Goal: Register for event/course

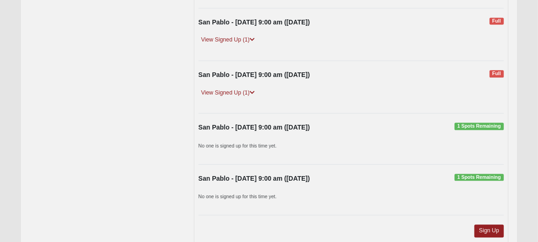
scroll to position [2533, 0]
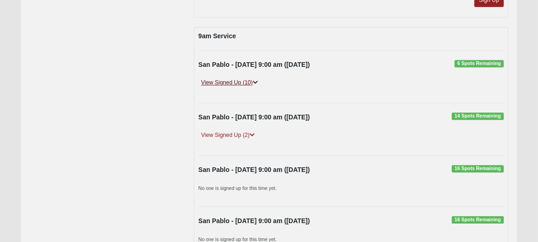
click at [256, 80] on icon at bounding box center [255, 83] width 5 height 6
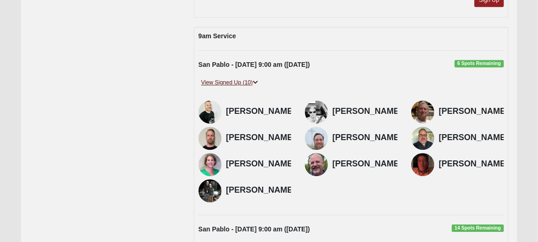
click at [256, 80] on icon at bounding box center [255, 83] width 5 height 6
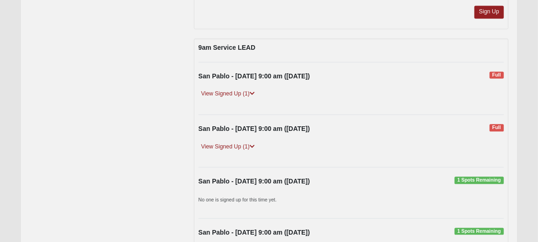
scroll to position [2256, 0]
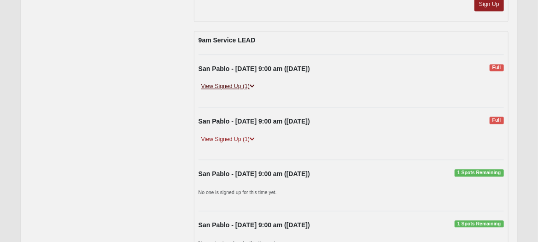
click at [253, 83] on icon at bounding box center [252, 86] width 5 height 6
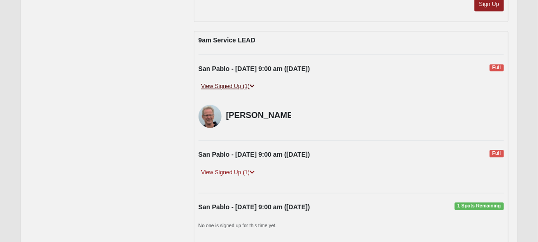
click at [253, 83] on icon at bounding box center [252, 86] width 5 height 6
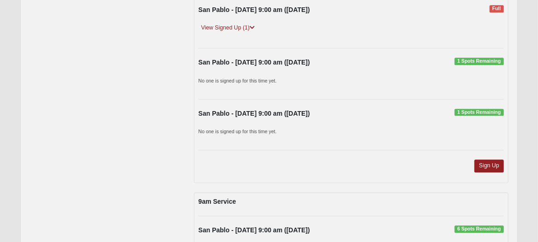
scroll to position [2533, 0]
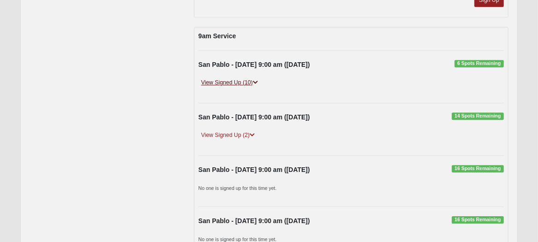
click at [254, 80] on icon at bounding box center [255, 83] width 5 height 6
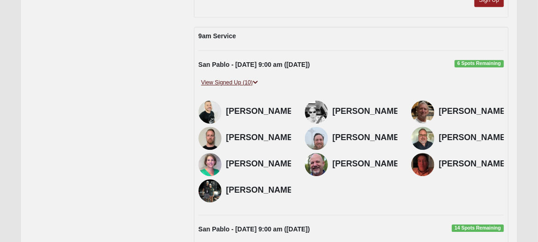
click at [254, 80] on icon at bounding box center [255, 83] width 5 height 6
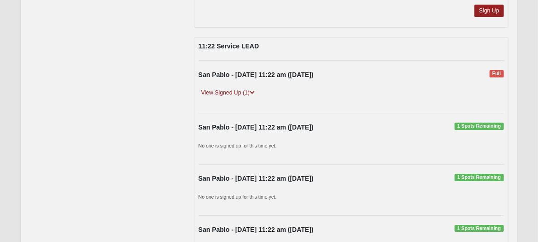
scroll to position [2809, 0]
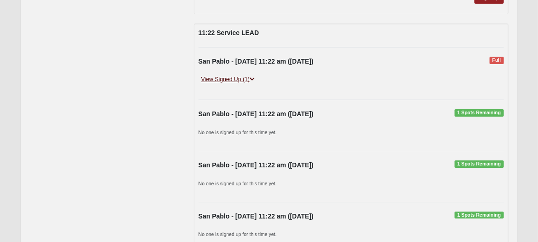
click at [253, 76] on icon at bounding box center [252, 79] width 5 height 6
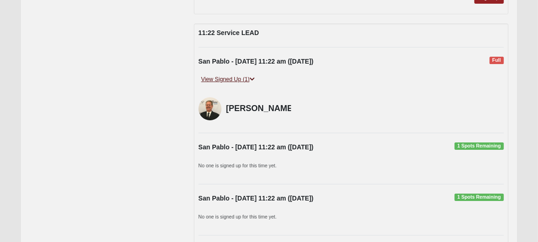
click at [253, 76] on icon at bounding box center [252, 79] width 5 height 6
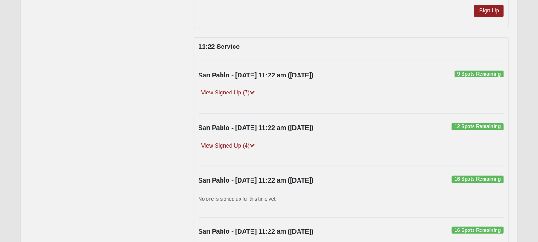
scroll to position [3086, 0]
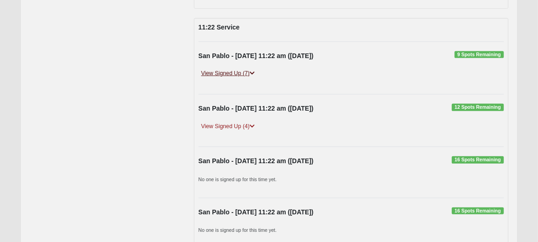
click at [253, 70] on icon at bounding box center [252, 73] width 5 height 6
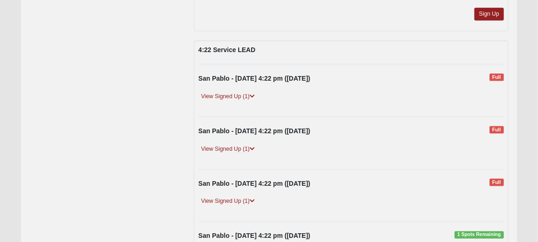
scroll to position [3408, 0]
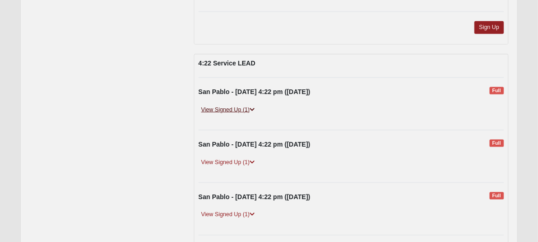
click at [255, 107] on icon at bounding box center [252, 110] width 5 height 6
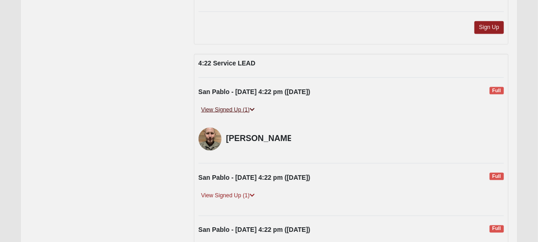
click at [255, 107] on icon at bounding box center [252, 110] width 5 height 6
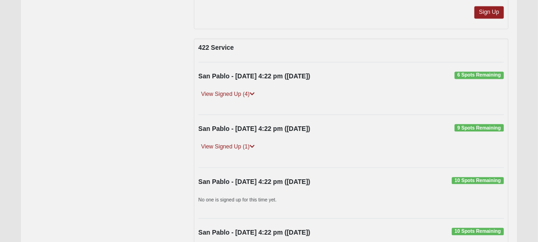
scroll to position [3685, 0]
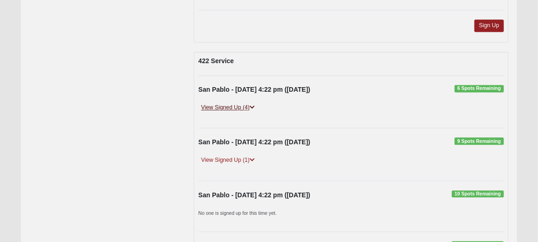
click at [255, 105] on icon at bounding box center [252, 108] width 5 height 6
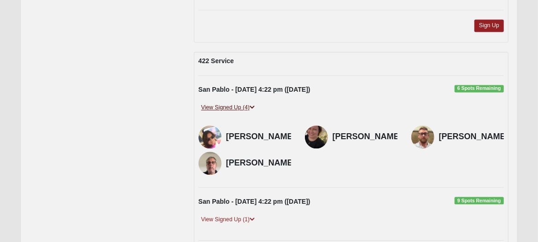
click at [255, 105] on icon at bounding box center [252, 108] width 5 height 6
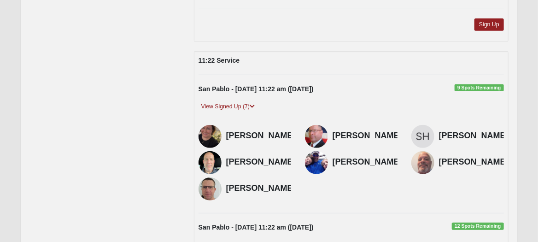
scroll to position [3040, 0]
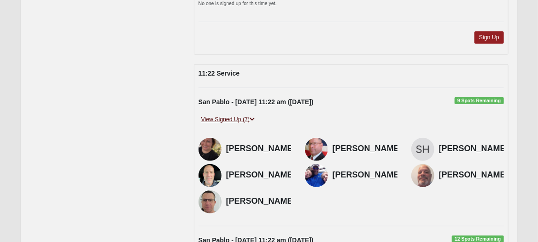
click at [253, 115] on link "View Signed Up (7)" at bounding box center [228, 120] width 59 height 10
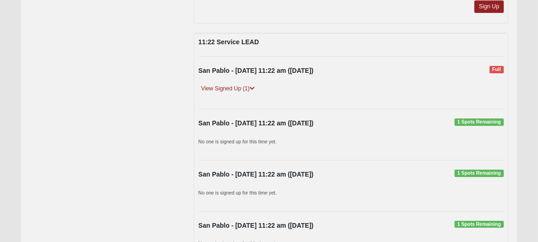
scroll to position [2764, 0]
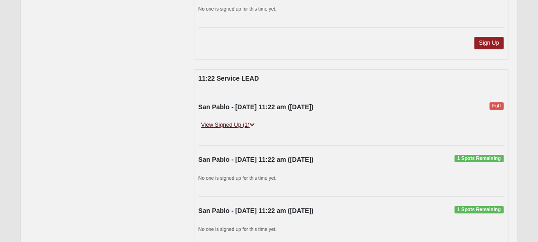
click at [253, 122] on icon at bounding box center [252, 125] width 5 height 6
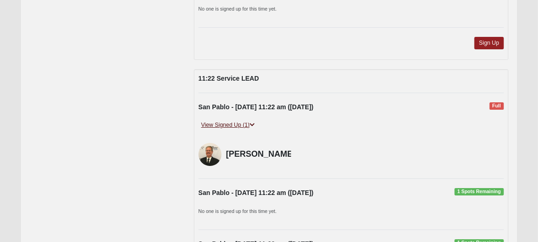
click at [253, 122] on icon at bounding box center [252, 125] width 5 height 6
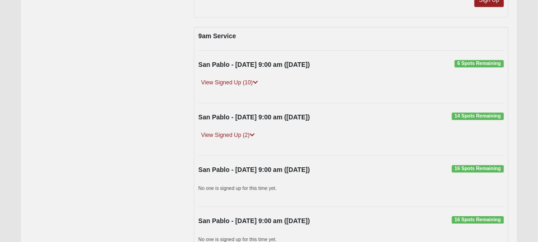
scroll to position [2487, 0]
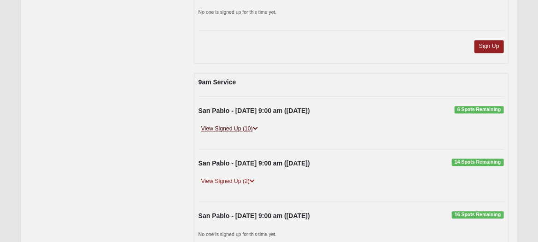
click at [258, 126] on icon at bounding box center [255, 129] width 5 height 6
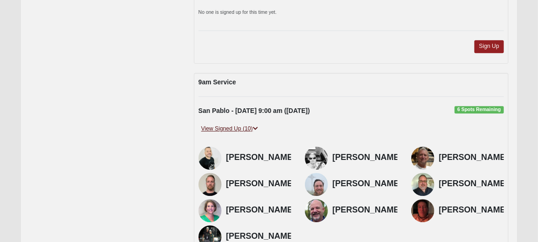
click at [257, 126] on icon at bounding box center [255, 129] width 5 height 6
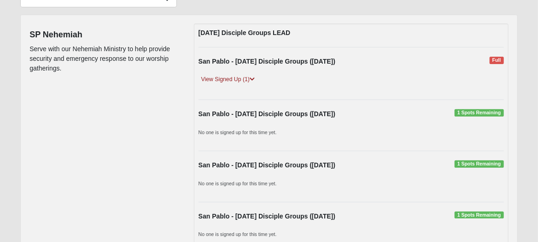
scroll to position [0, 0]
